Goal: Check status: Check status

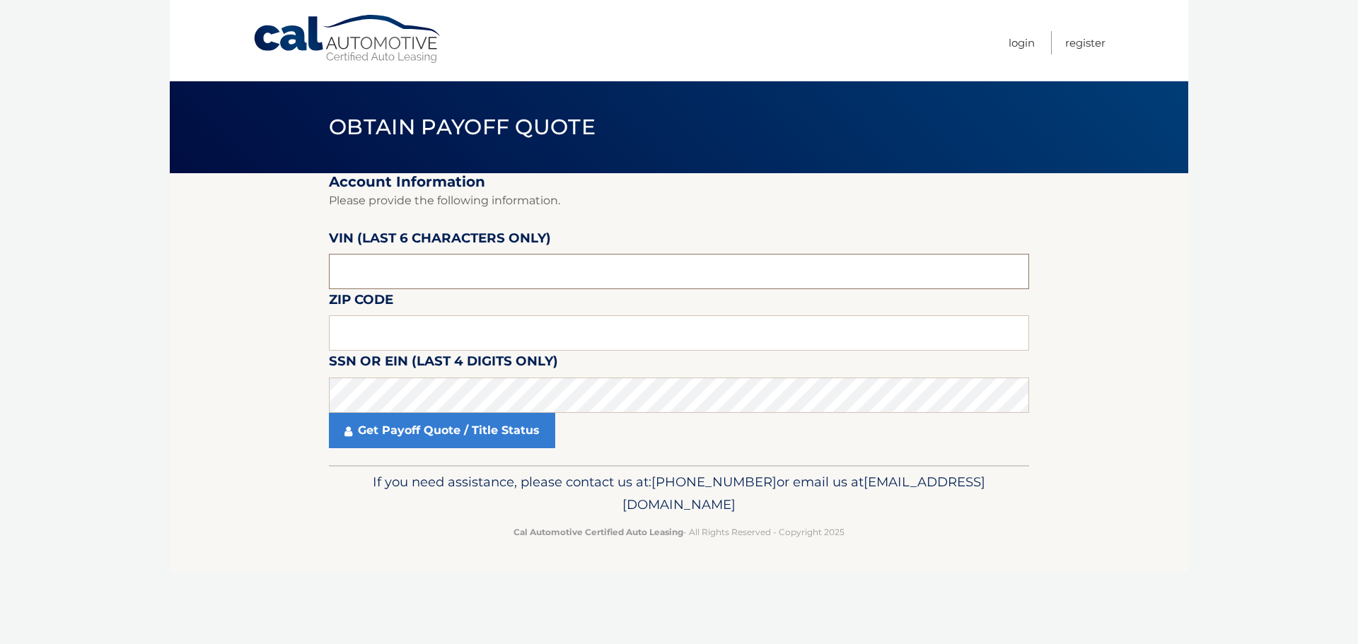
click at [420, 272] on input "text" at bounding box center [679, 271] width 700 height 35
click at [412, 273] on input "text" at bounding box center [679, 271] width 700 height 35
drag, startPoint x: 412, startPoint y: 273, endPoint x: 312, endPoint y: 262, distance: 101.0
click at [312, 262] on section "Account Information Please provide the following information. [PERSON_NAME] (la…" at bounding box center [679, 319] width 1018 height 292
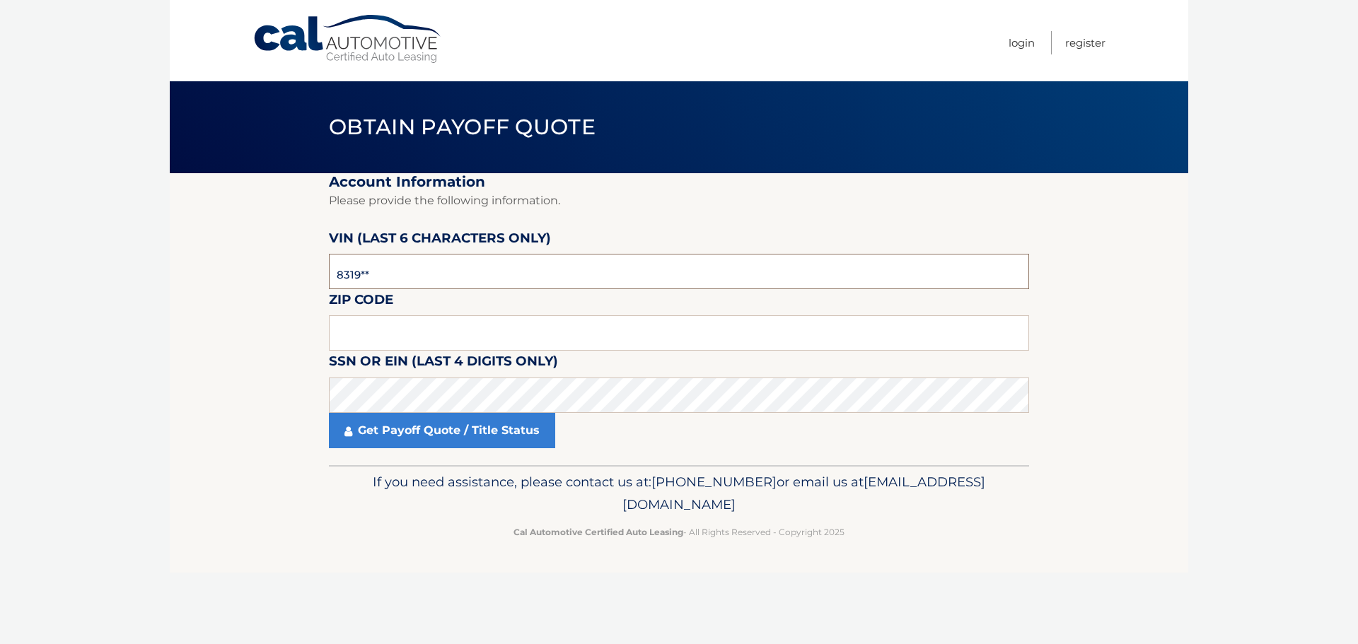
drag, startPoint x: 453, startPoint y: 287, endPoint x: 438, endPoint y: 278, distance: 17.5
click at [453, 286] on input "8319**" at bounding box center [679, 271] width 700 height 35
click at [438, 278] on input "8319**" at bounding box center [679, 271] width 700 height 35
drag, startPoint x: 438, startPoint y: 278, endPoint x: 406, endPoint y: 277, distance: 32.5
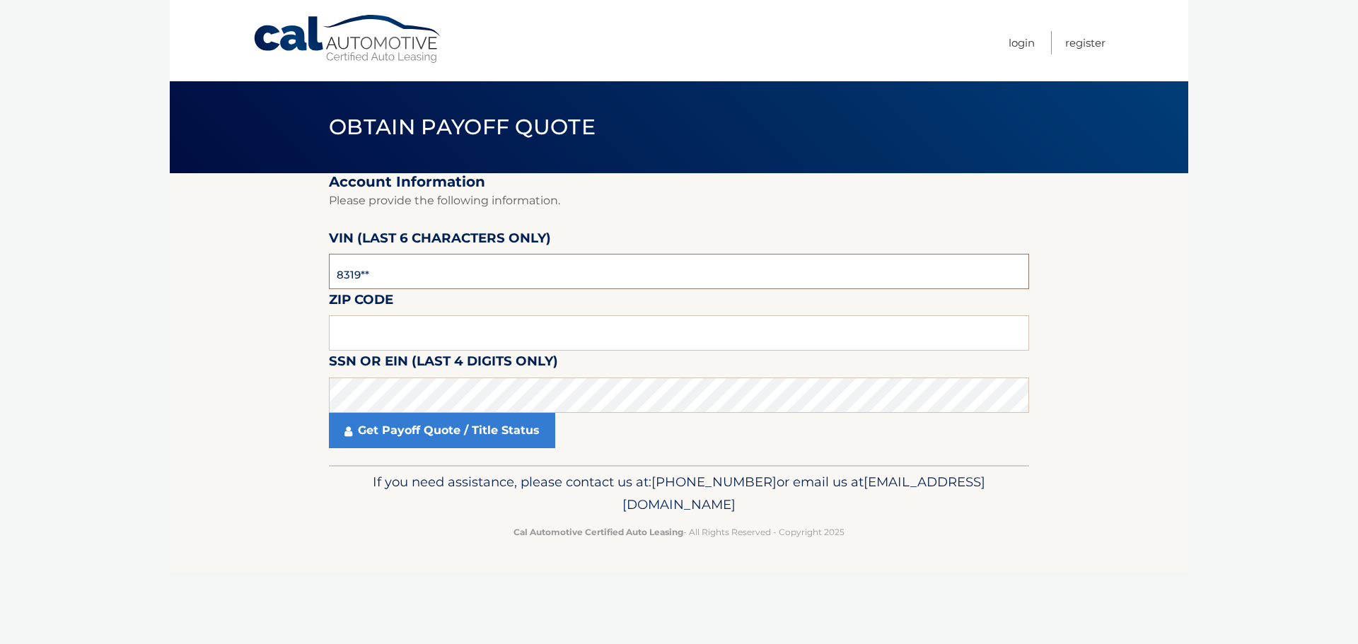
click at [406, 277] on input "8319**" at bounding box center [679, 271] width 700 height 35
type input "128319"
click at [368, 331] on input "text" at bounding box center [679, 332] width 700 height 35
type input "10024"
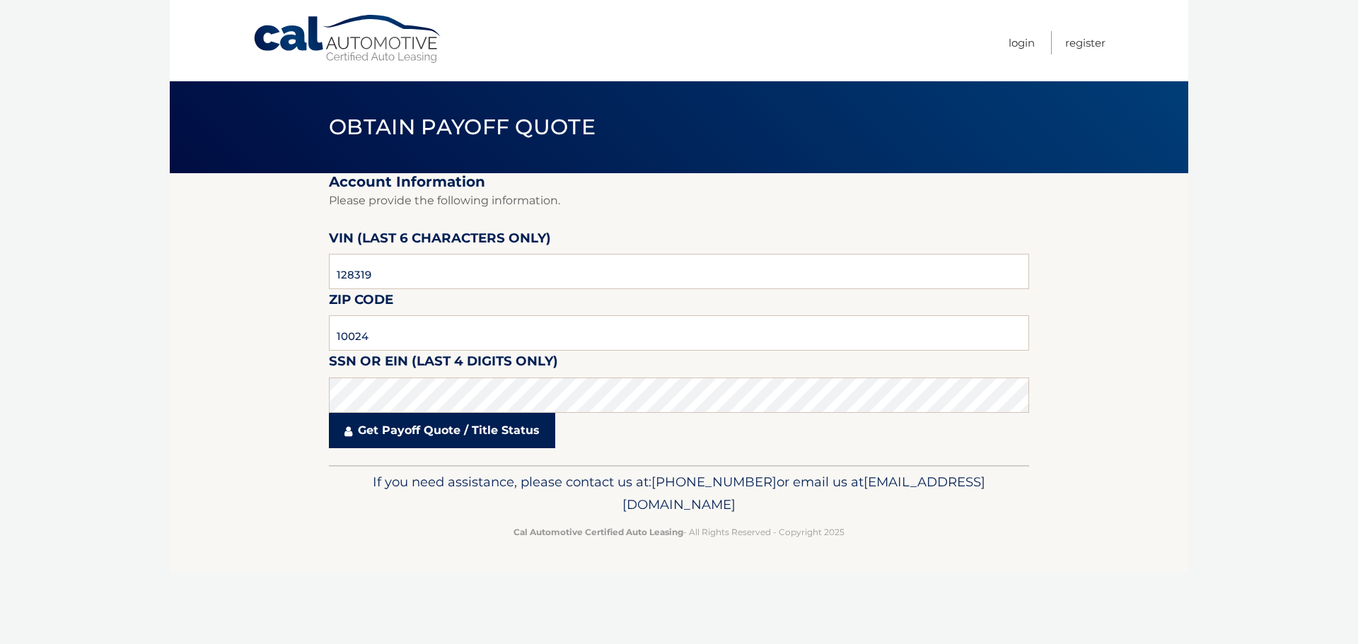
click at [417, 432] on link "Get Payoff Quote / Title Status" at bounding box center [442, 430] width 226 height 35
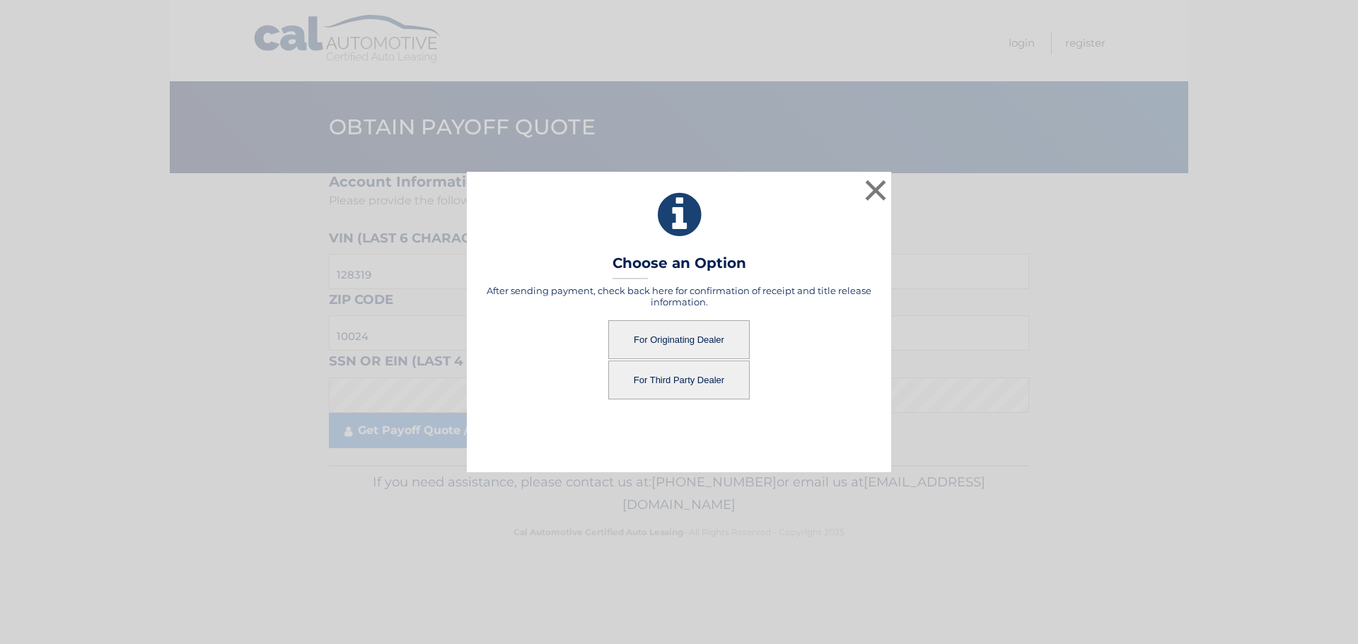
click at [689, 345] on button "For Originating Dealer" at bounding box center [678, 339] width 141 height 39
click at [708, 336] on button "For Originating Dealer" at bounding box center [678, 339] width 141 height 39
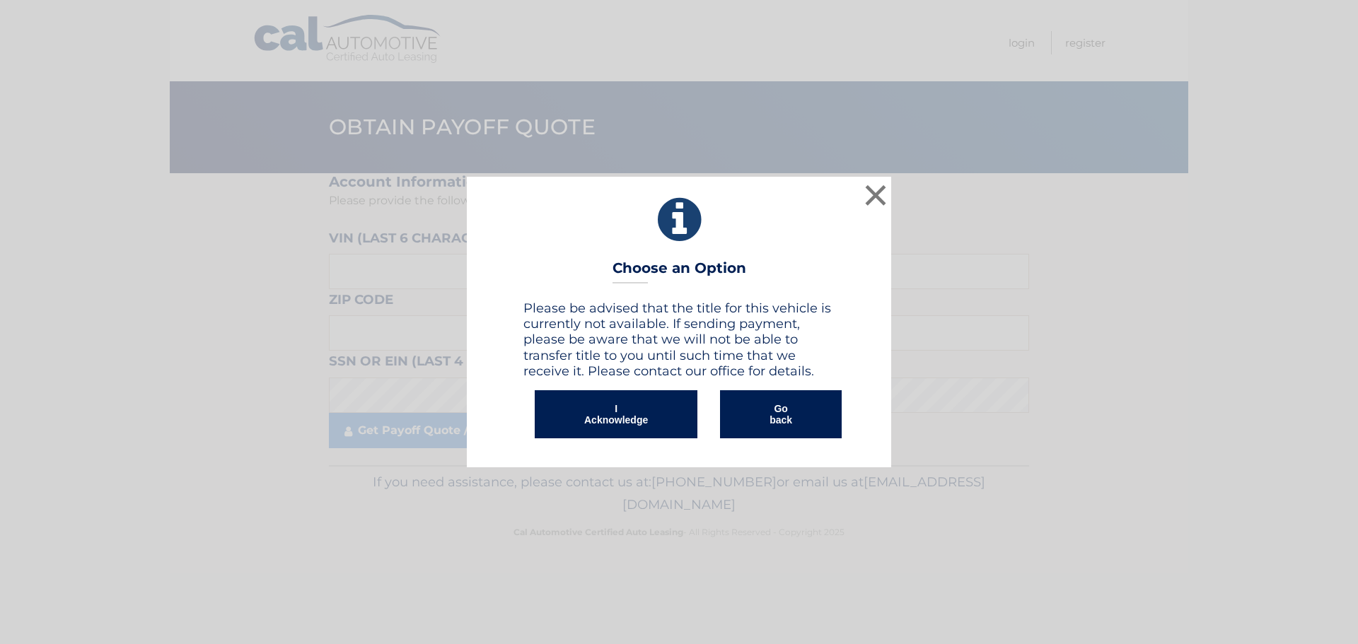
click at [569, 395] on button "I Acknowledge" at bounding box center [616, 414] width 163 height 48
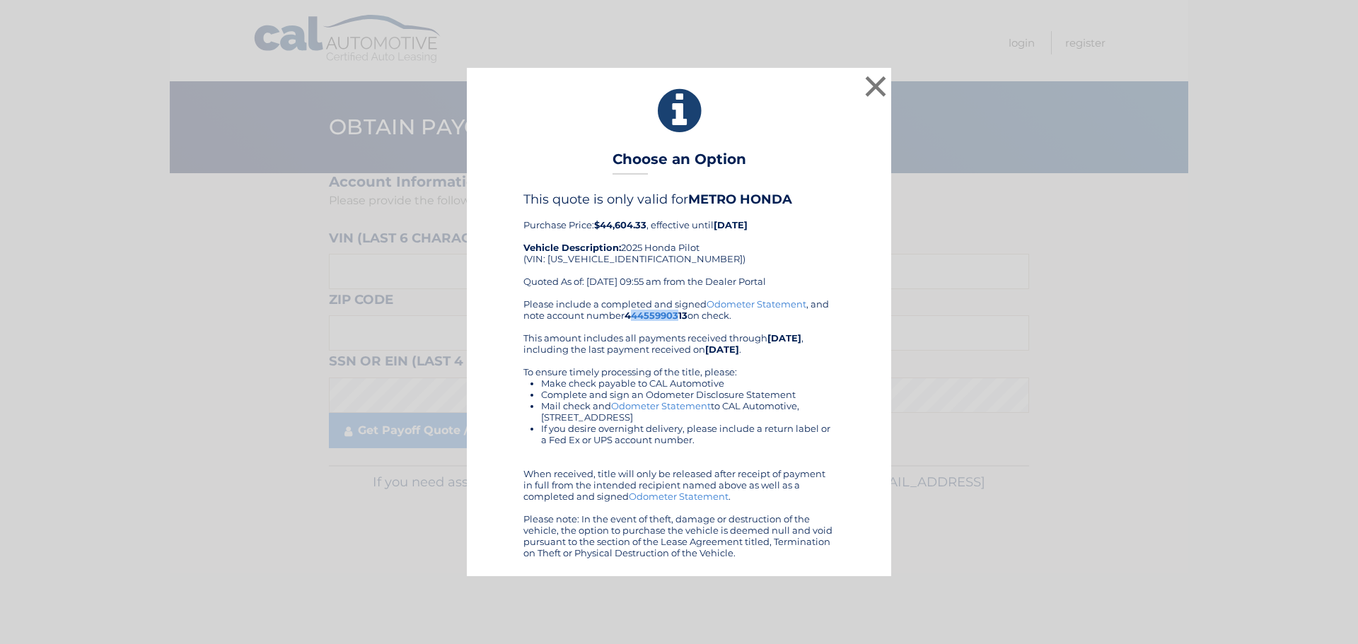
drag, startPoint x: 632, startPoint y: 315, endPoint x: 678, endPoint y: 316, distance: 46.7
click at [678, 316] on b "44455990313" at bounding box center [656, 315] width 63 height 11
click at [662, 320] on b "44455990313" at bounding box center [656, 315] width 63 height 11
click at [639, 323] on div "Please include a completed and signed Odometer Statement , and note account num…" at bounding box center [678, 428] width 311 height 260
drag, startPoint x: 626, startPoint y: 314, endPoint x: 688, endPoint y: 315, distance: 62.2
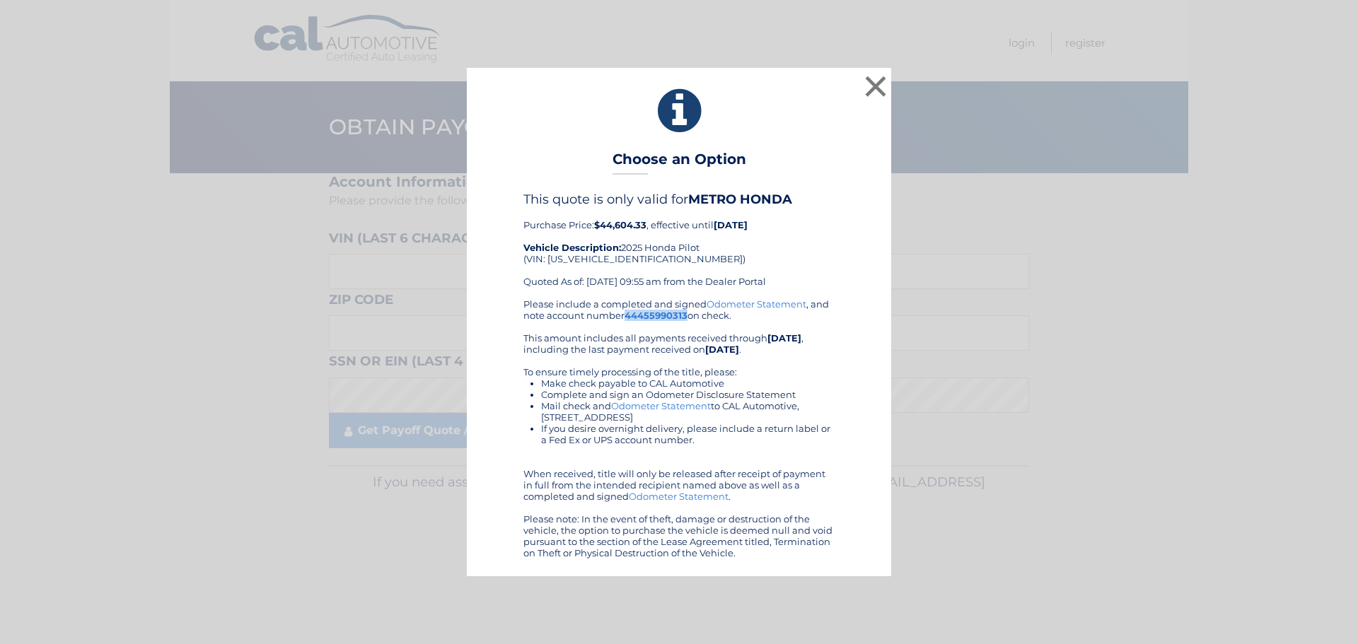
click at [688, 315] on div "Please include a completed and signed Odometer Statement , and note account num…" at bounding box center [678, 428] width 311 height 260
drag, startPoint x: 786, startPoint y: 148, endPoint x: 789, endPoint y: 136, distance: 12.4
click at [790, 137] on div "× Choose an Option Please be advised that the title for this vehicle is current…" at bounding box center [679, 322] width 424 height 508
